Goal: Task Accomplishment & Management: Use online tool/utility

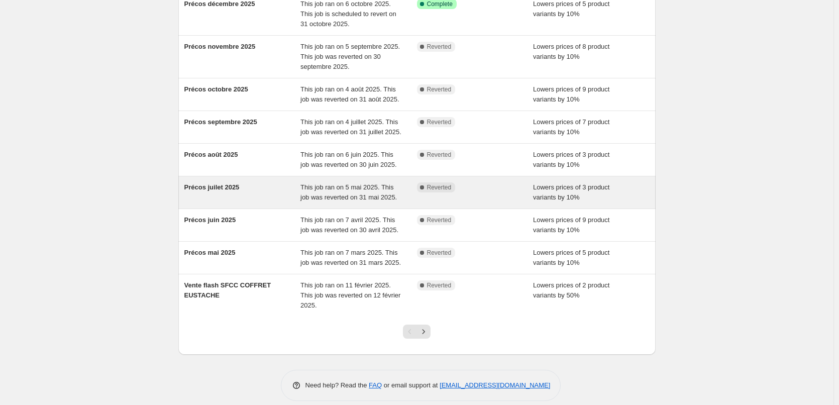
scroll to position [153, 0]
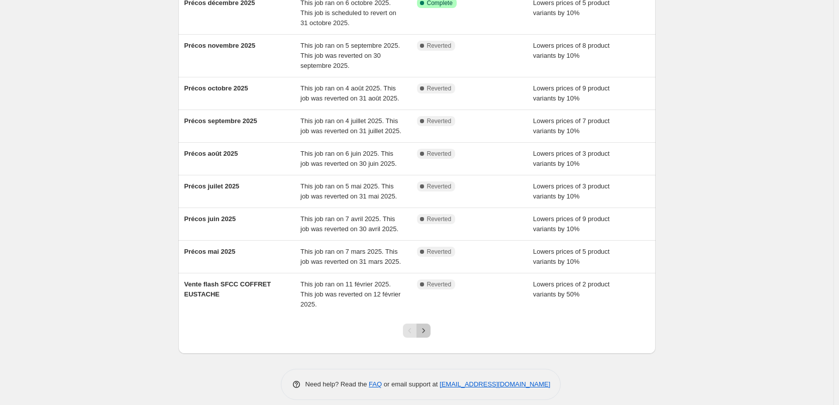
drag, startPoint x: 428, startPoint y: 320, endPoint x: 437, endPoint y: 321, distance: 9.6
click at [428, 326] on icon "Next" at bounding box center [424, 331] width 10 height 10
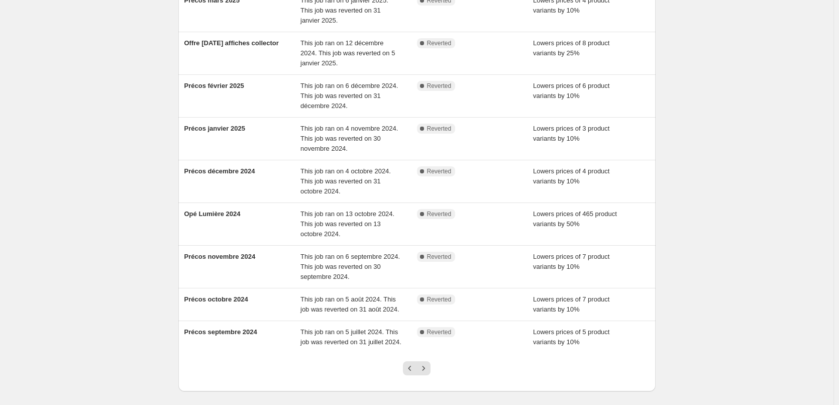
scroll to position [151, 0]
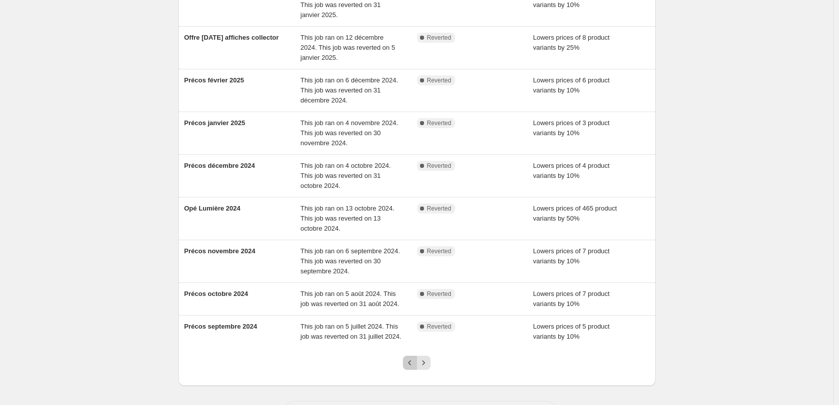
click at [415, 360] on icon "Previous" at bounding box center [410, 363] width 10 height 10
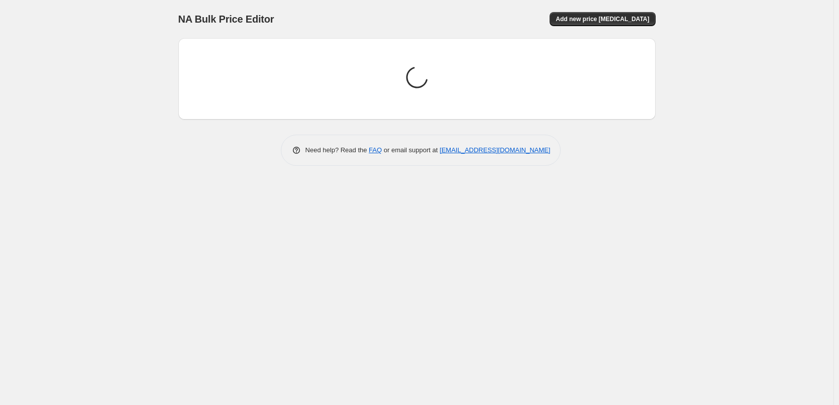
scroll to position [0, 0]
